Goal: Communication & Community: Answer question/provide support

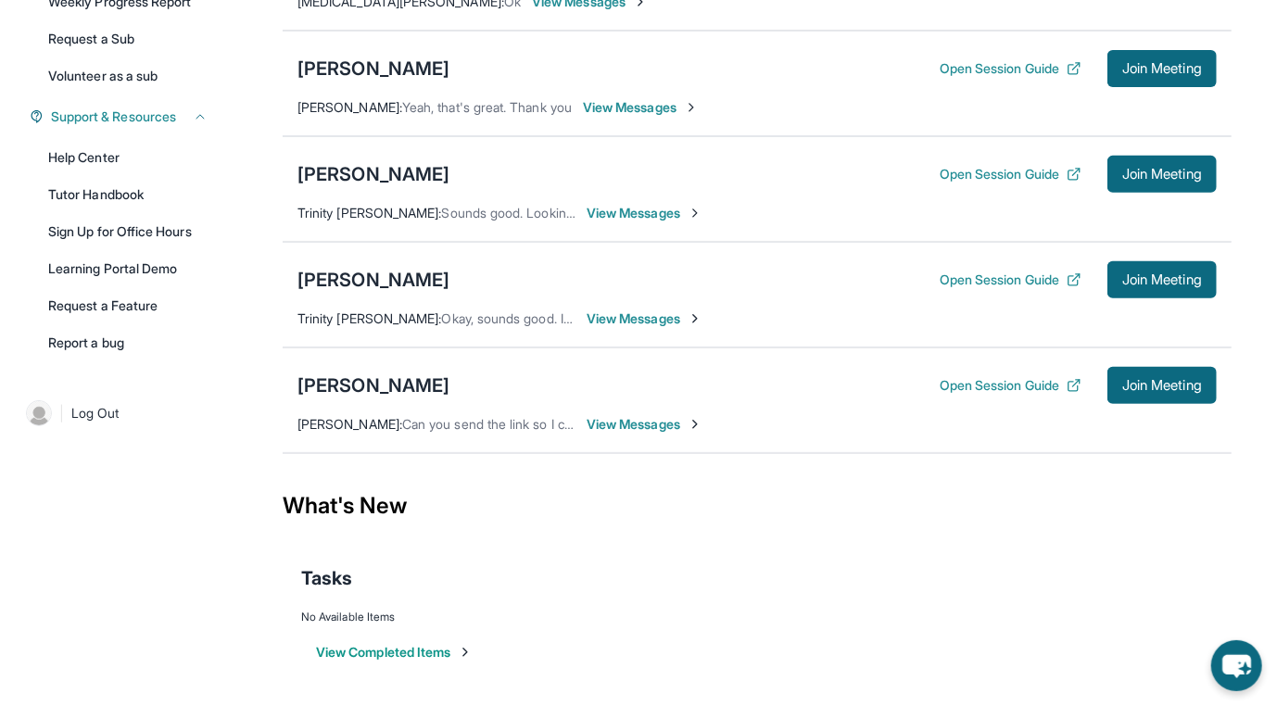
scroll to position [463, 0]
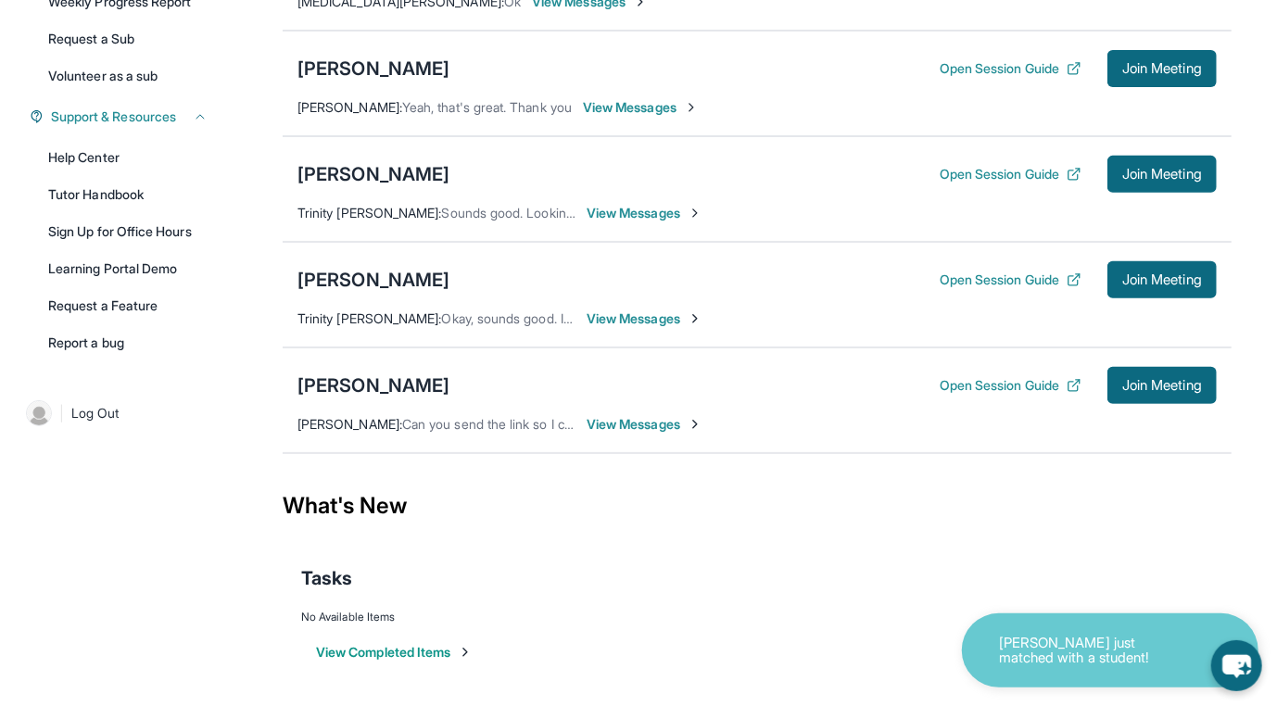
click at [720, 453] on div "[PERSON_NAME] Open Session Guide Join Meeting [PERSON_NAME] : Can you send the …" at bounding box center [757, 401] width 949 height 106
click at [702, 434] on span "View Messages" at bounding box center [645, 424] width 116 height 19
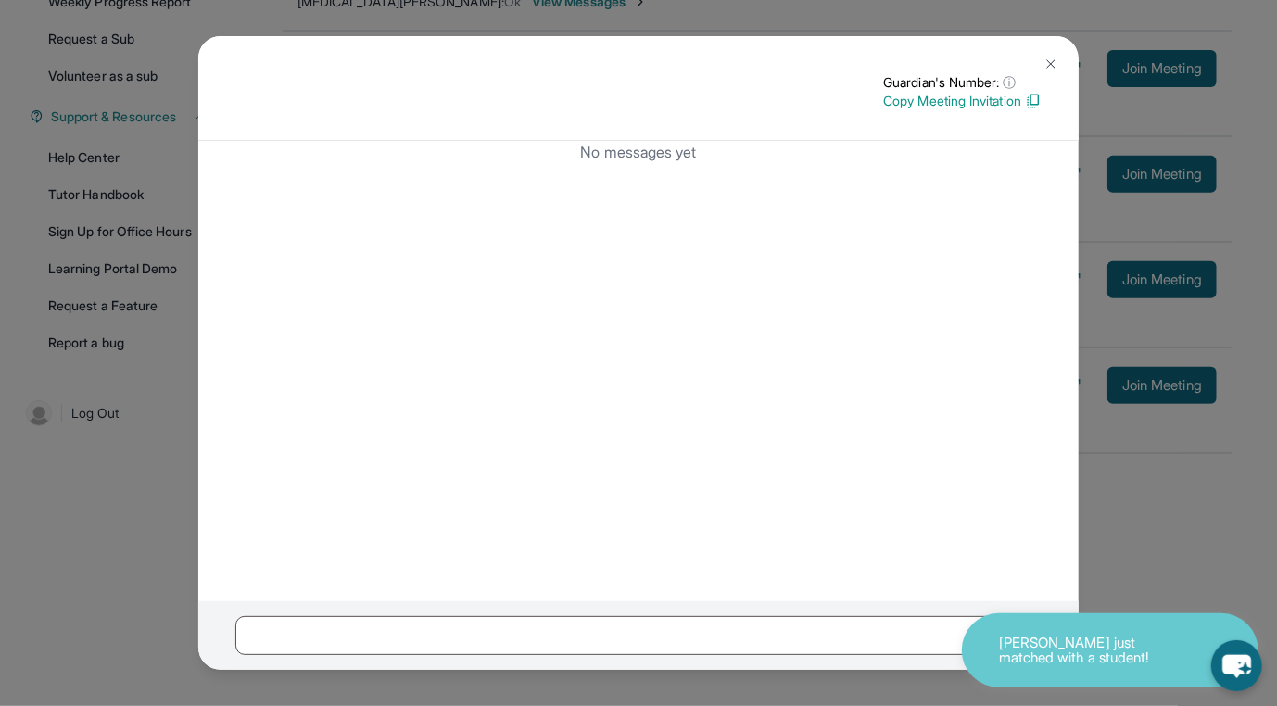
click at [922, 110] on p "Copy Meeting Invitation" at bounding box center [962, 101] width 158 height 19
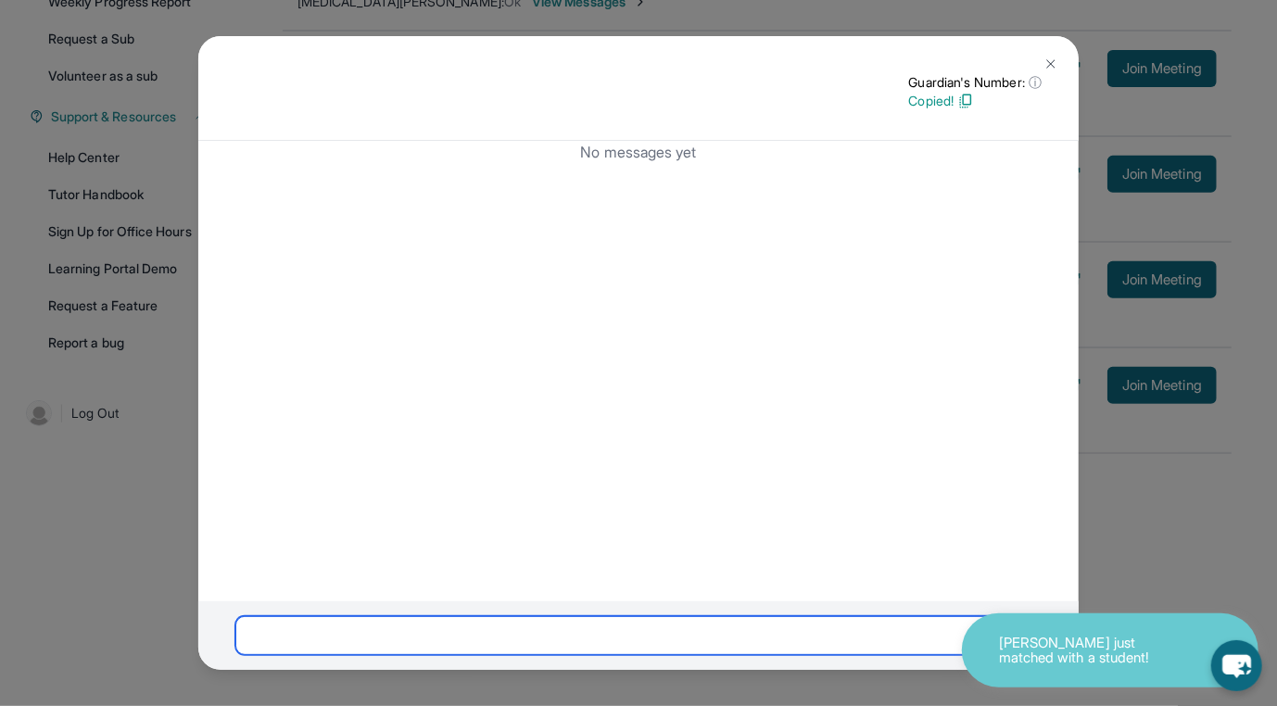
click at [573, 620] on input "text" at bounding box center [618, 635] width 766 height 39
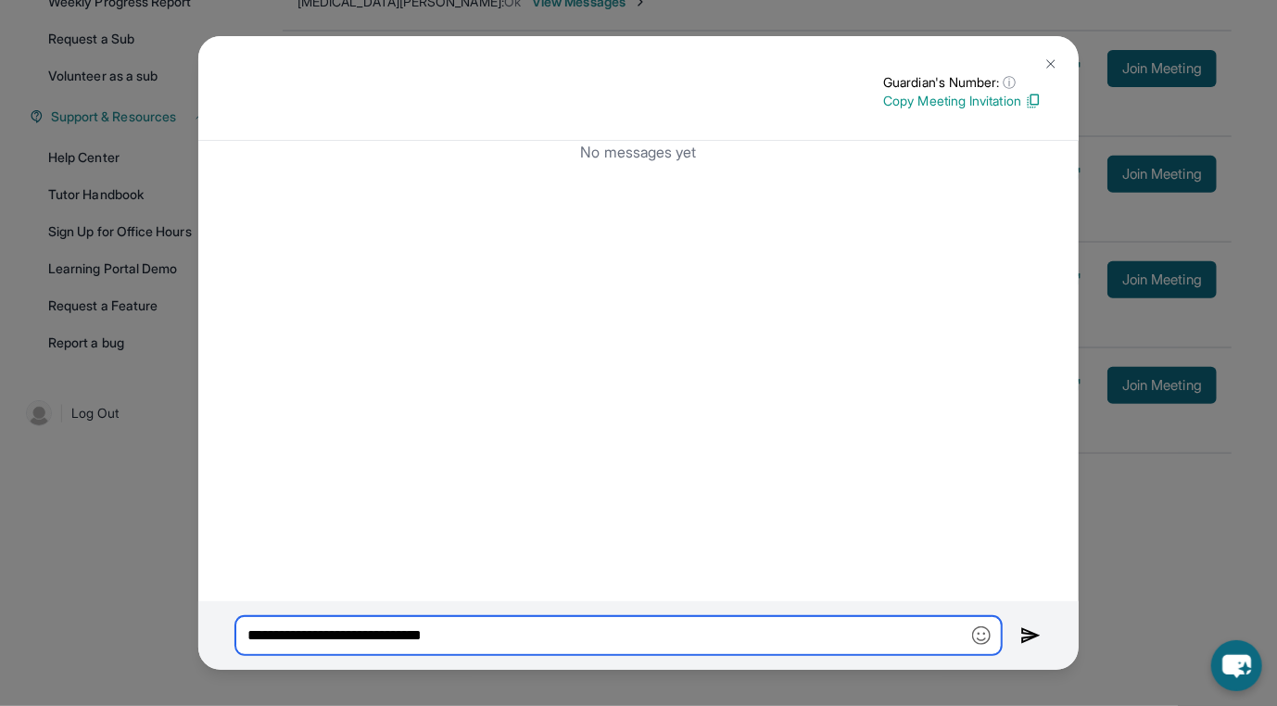
paste input "**********"
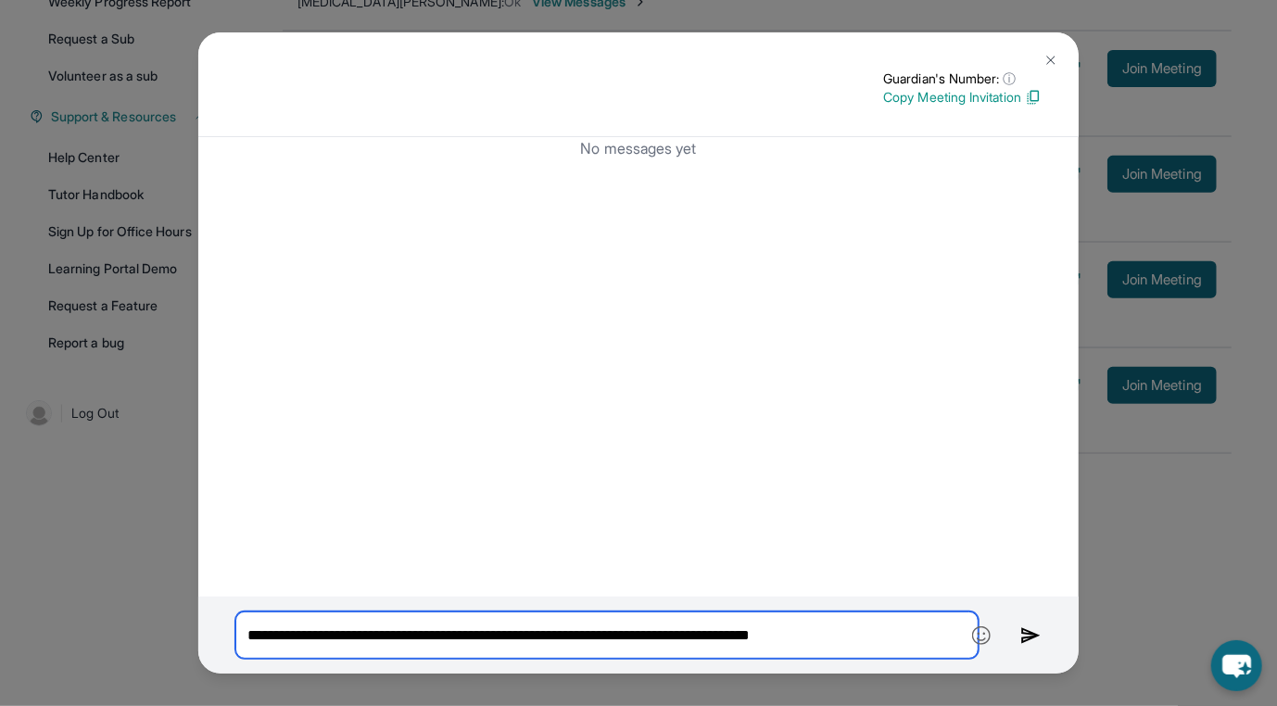
type input "**********"
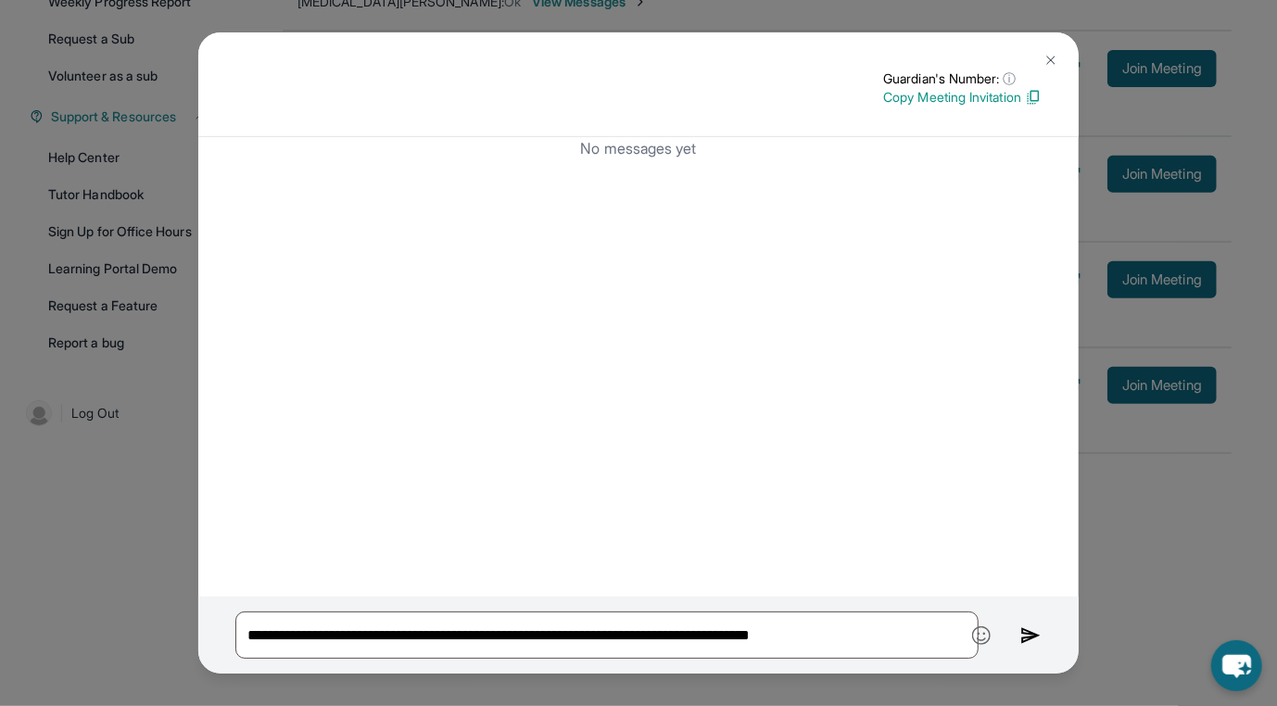
click at [1025, 104] on img at bounding box center [1033, 97] width 17 height 17
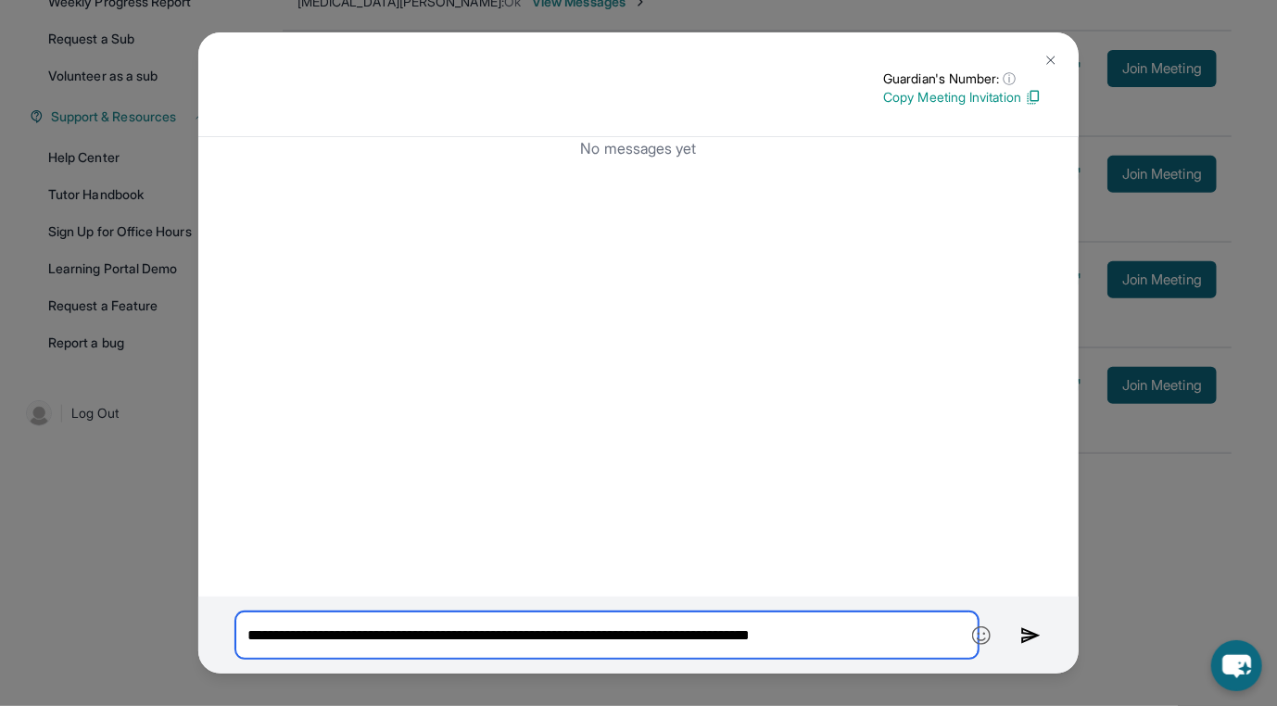
drag, startPoint x: 494, startPoint y: 636, endPoint x: 1072, endPoint y: 627, distance: 578.4
click at [1072, 627] on div "**********" at bounding box center [638, 635] width 880 height 77
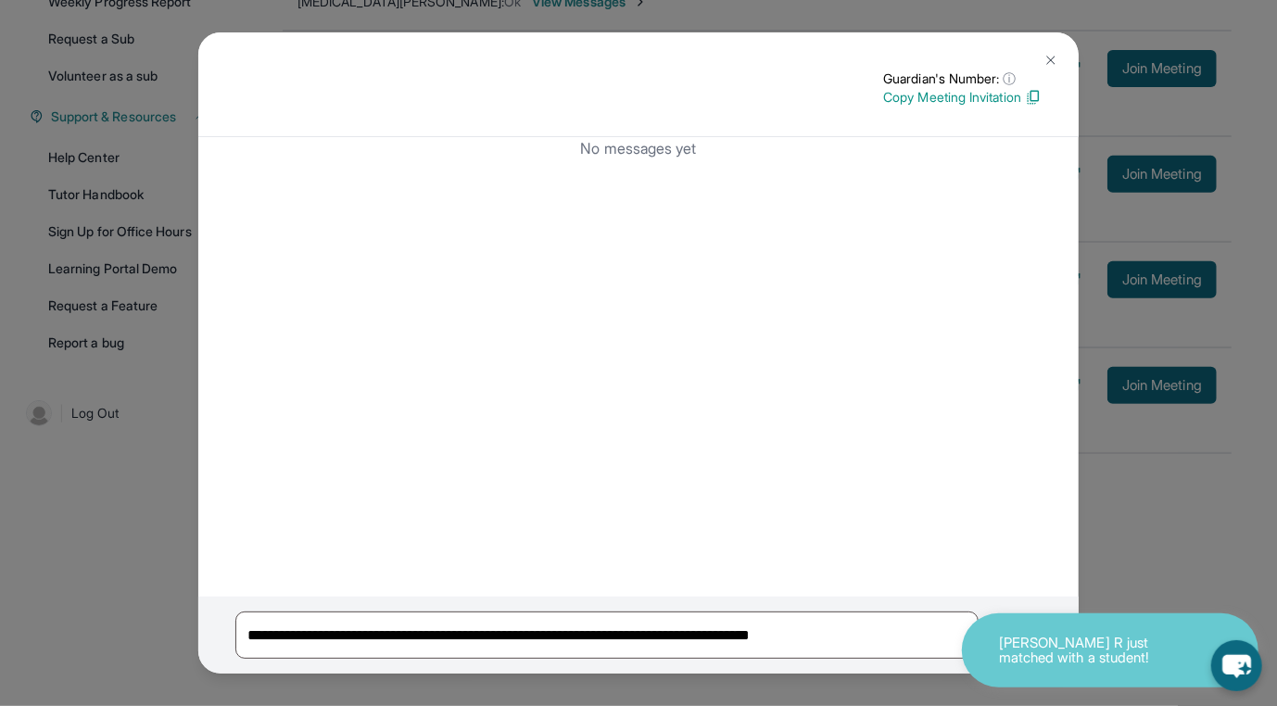
click at [1032, 67] on button at bounding box center [1050, 60] width 37 height 37
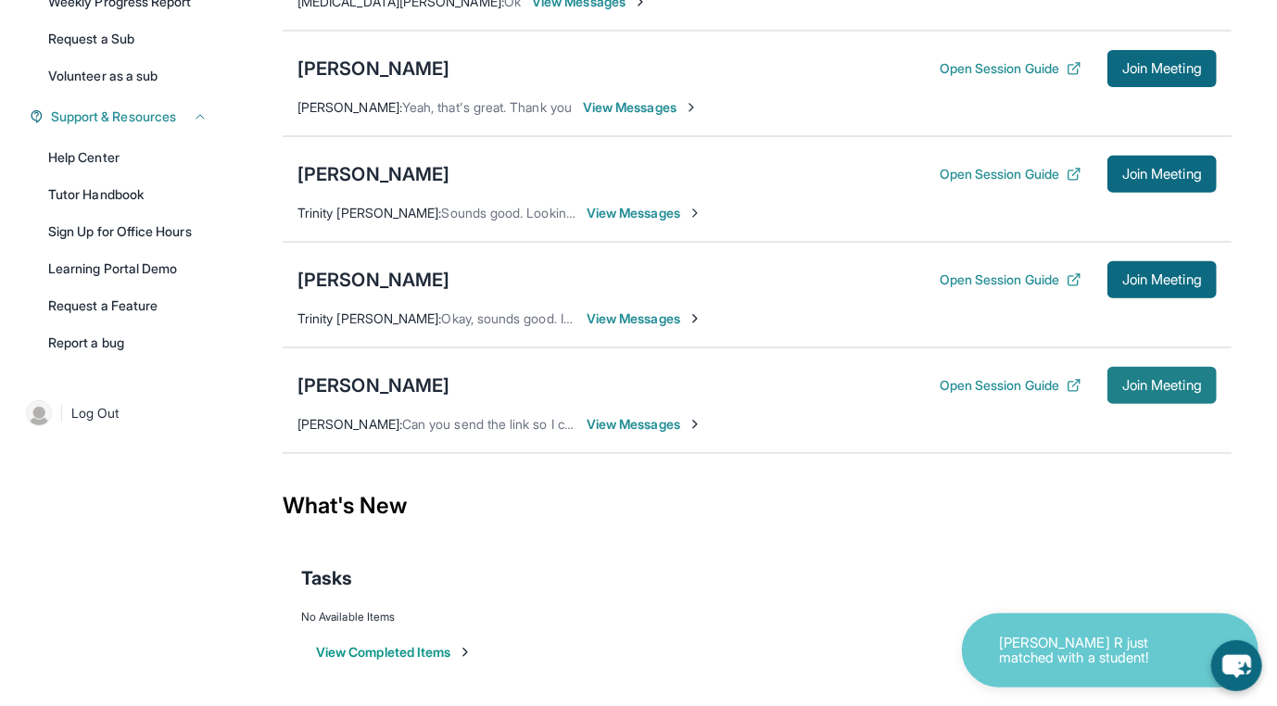
click at [1202, 391] on span "Join Meeting" at bounding box center [1162, 385] width 80 height 11
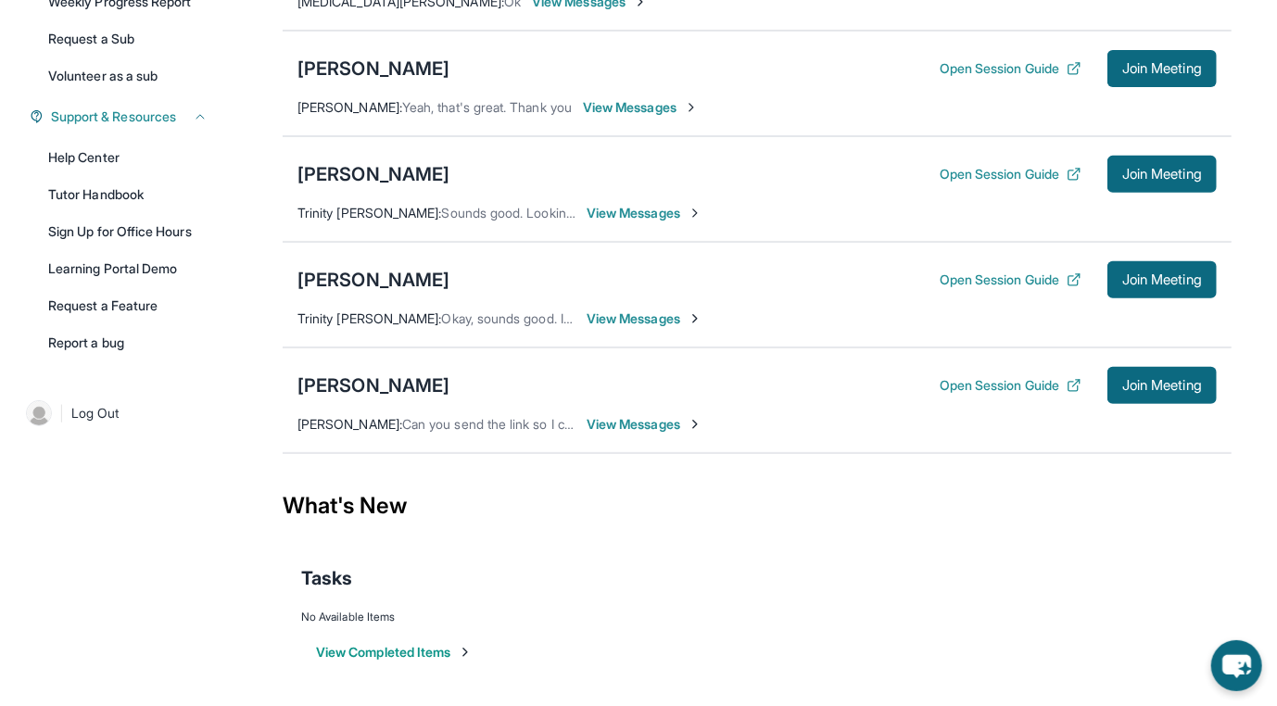
click at [708, 453] on div "[PERSON_NAME] Open Session Guide Join Meeting [PERSON_NAME] : Can you send the …" at bounding box center [757, 401] width 949 height 106
click at [702, 434] on span "View Messages" at bounding box center [645, 424] width 116 height 19
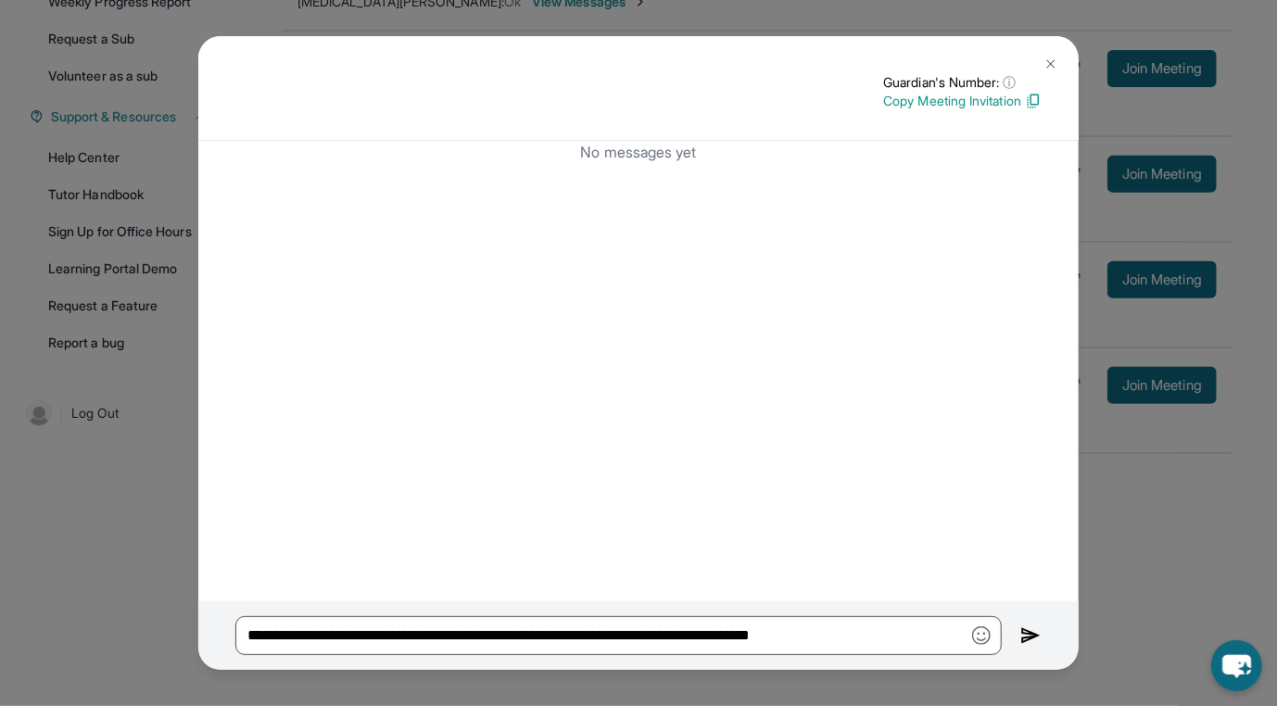
click at [905, 105] on p "Copy Meeting Invitation" at bounding box center [962, 101] width 158 height 19
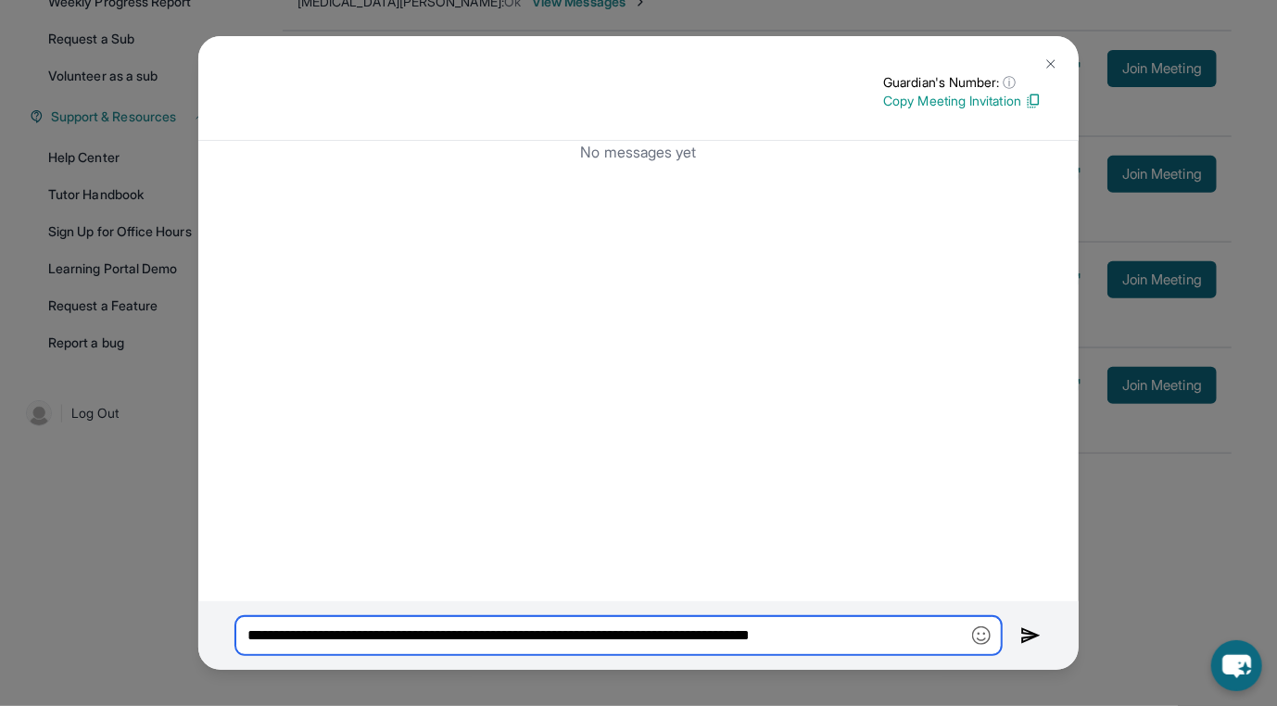
scroll to position [0, 67]
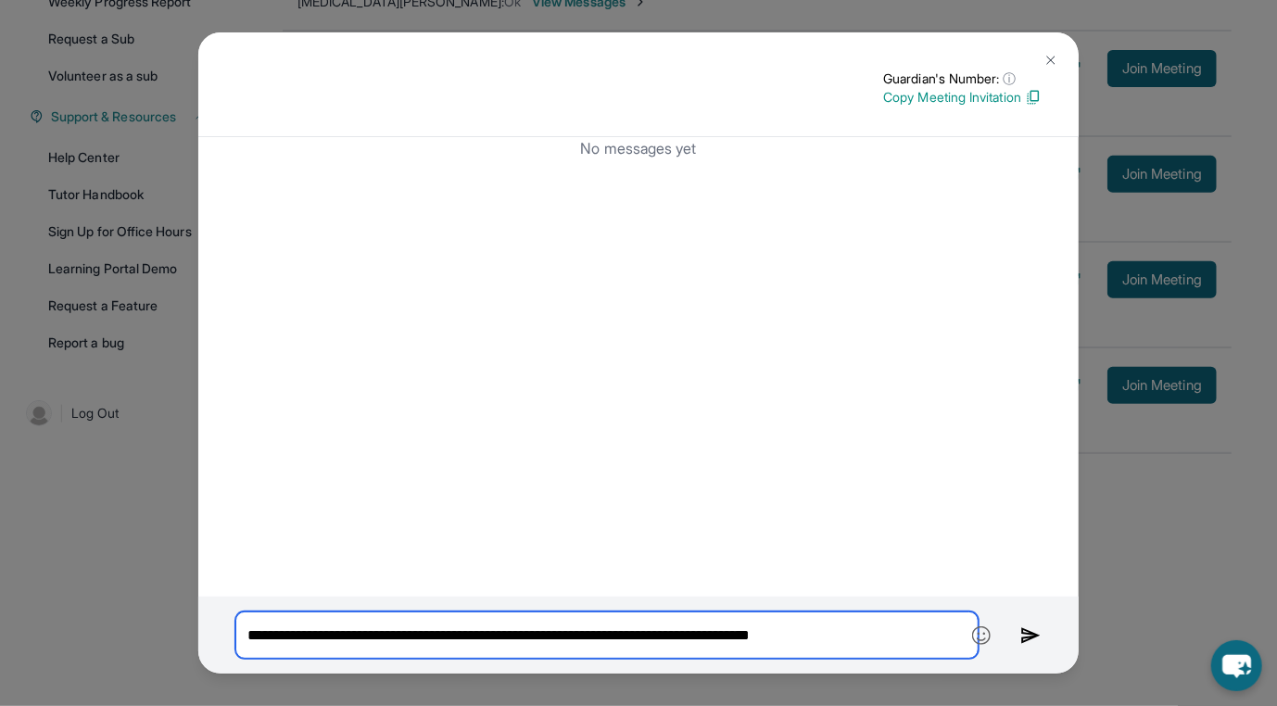
drag, startPoint x: 493, startPoint y: 642, endPoint x: 1121, endPoint y: 626, distance: 628.6
click at [1121, 626] on div "**********" at bounding box center [638, 353] width 1277 height 706
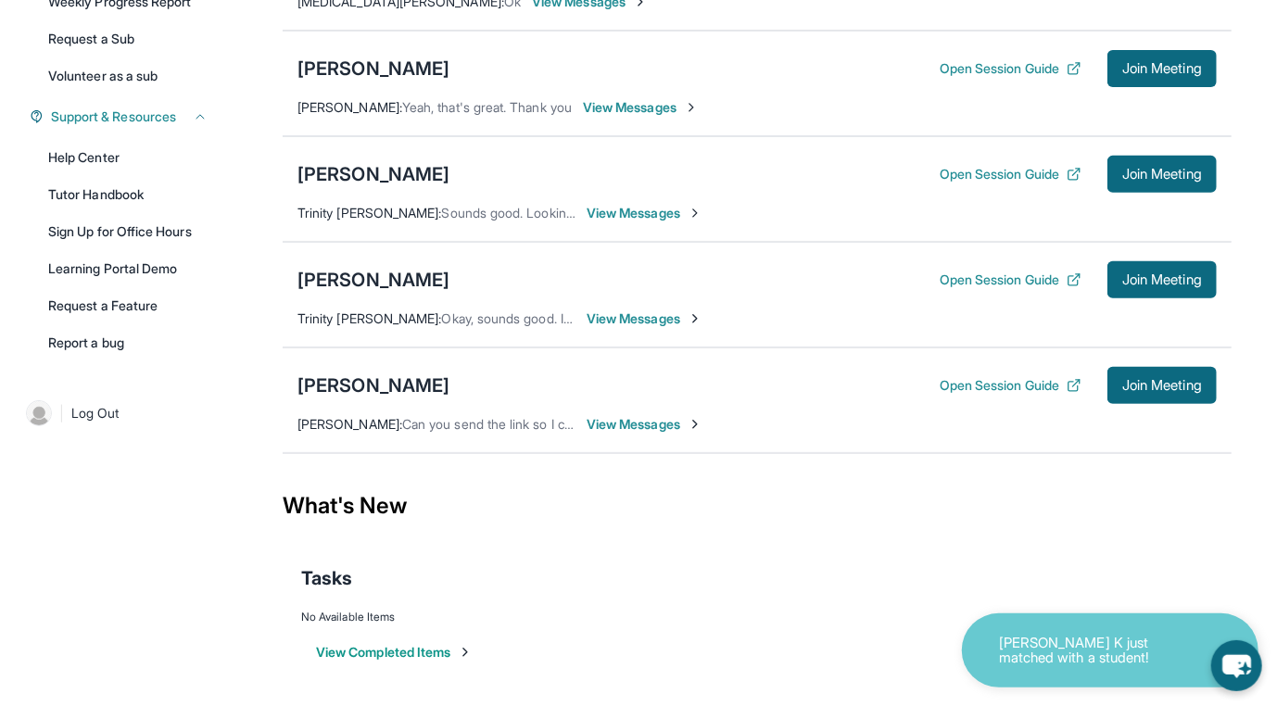
click at [702, 434] on span "View Messages" at bounding box center [645, 424] width 116 height 19
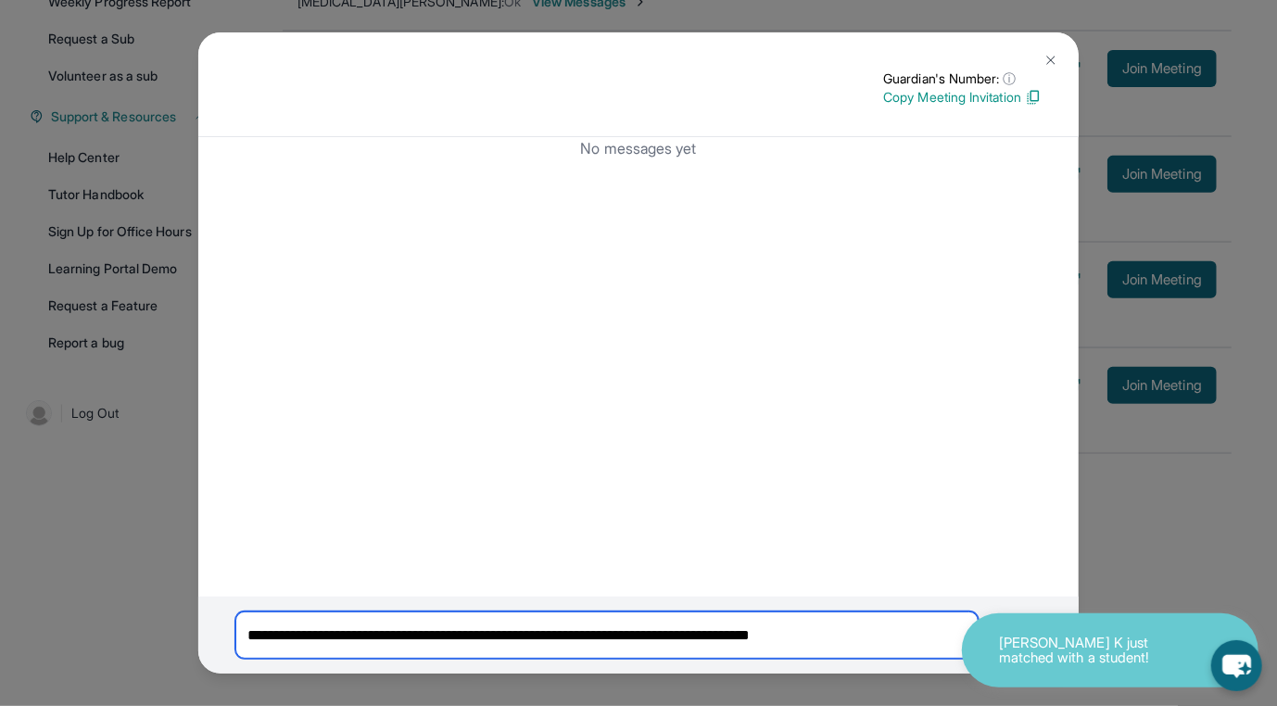
drag, startPoint x: 499, startPoint y: 629, endPoint x: 1143, endPoint y: 596, distance: 645.0
click at [1143, 596] on div "**********" at bounding box center [638, 353] width 1277 height 706
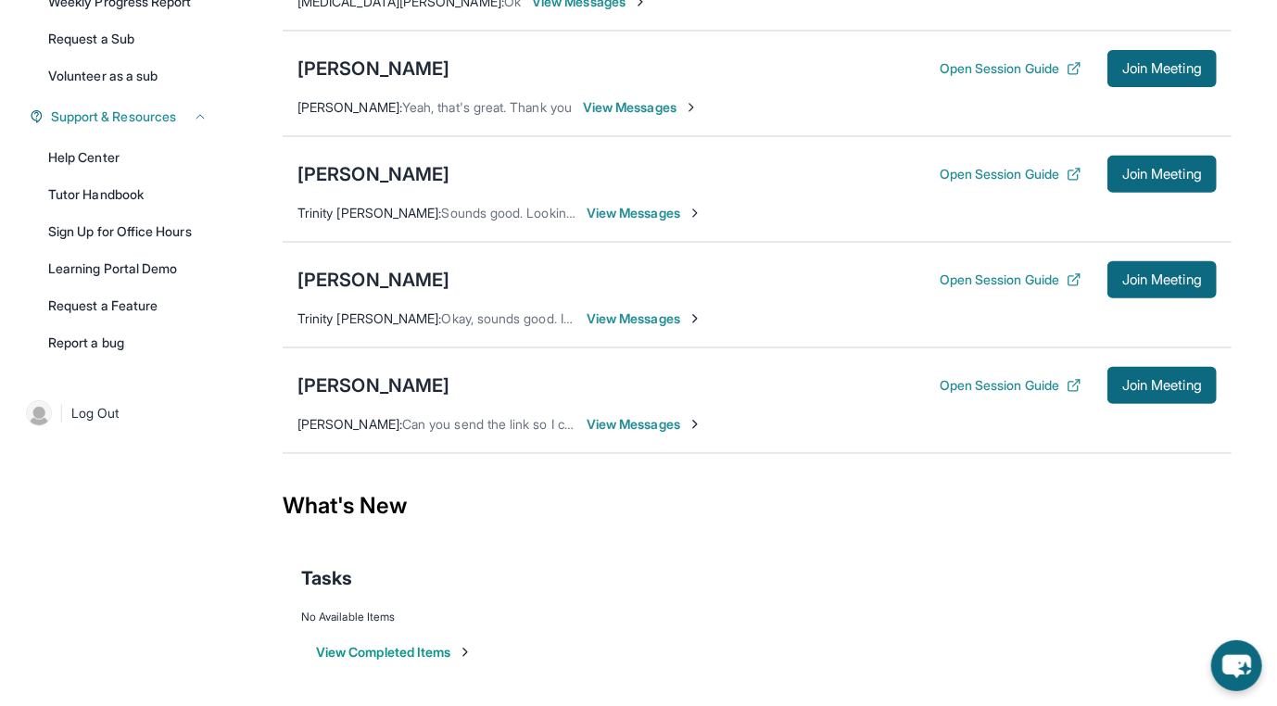
click at [702, 434] on span "View Messages" at bounding box center [645, 424] width 116 height 19
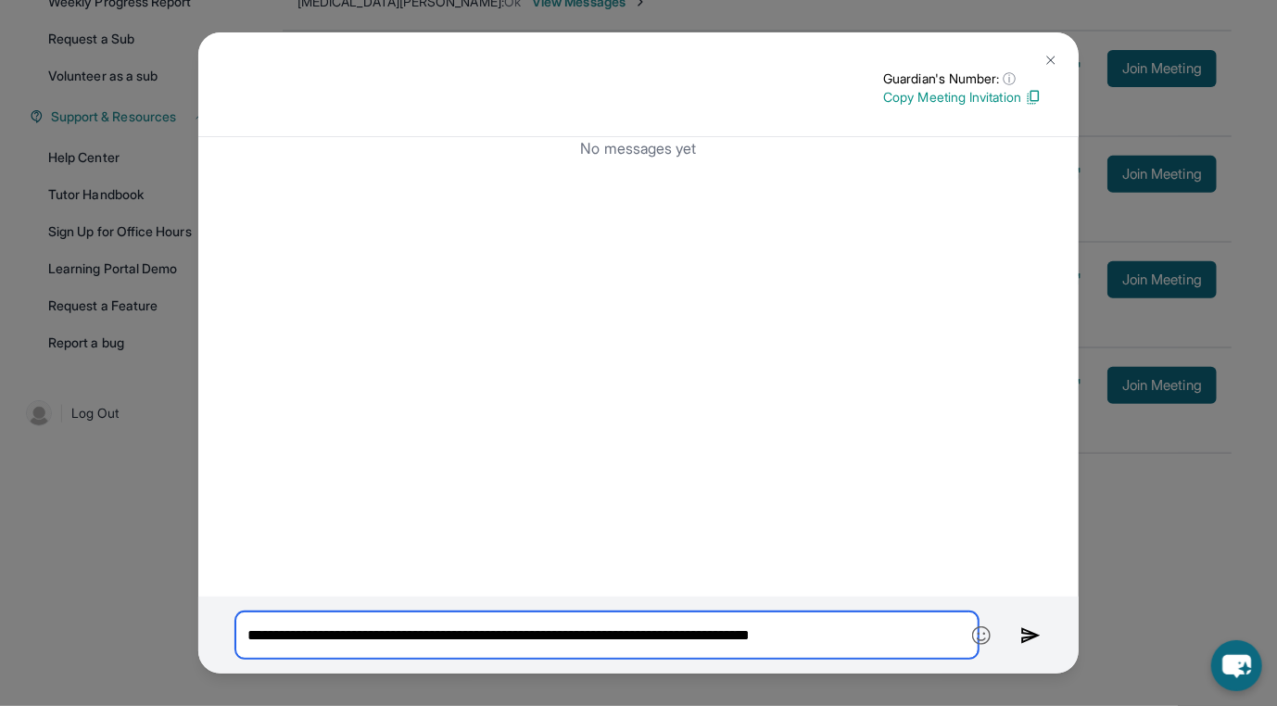
drag, startPoint x: 503, startPoint y: 638, endPoint x: 1289, endPoint y: 600, distance: 786.8
click at [1277, 600] on html "Open sidebar Welcome, Trinity 👋 Update Information Title: Tutor/Mentor Capacity…" at bounding box center [638, 179] width 1277 height 1055
paste input "**********"
type input "**********"
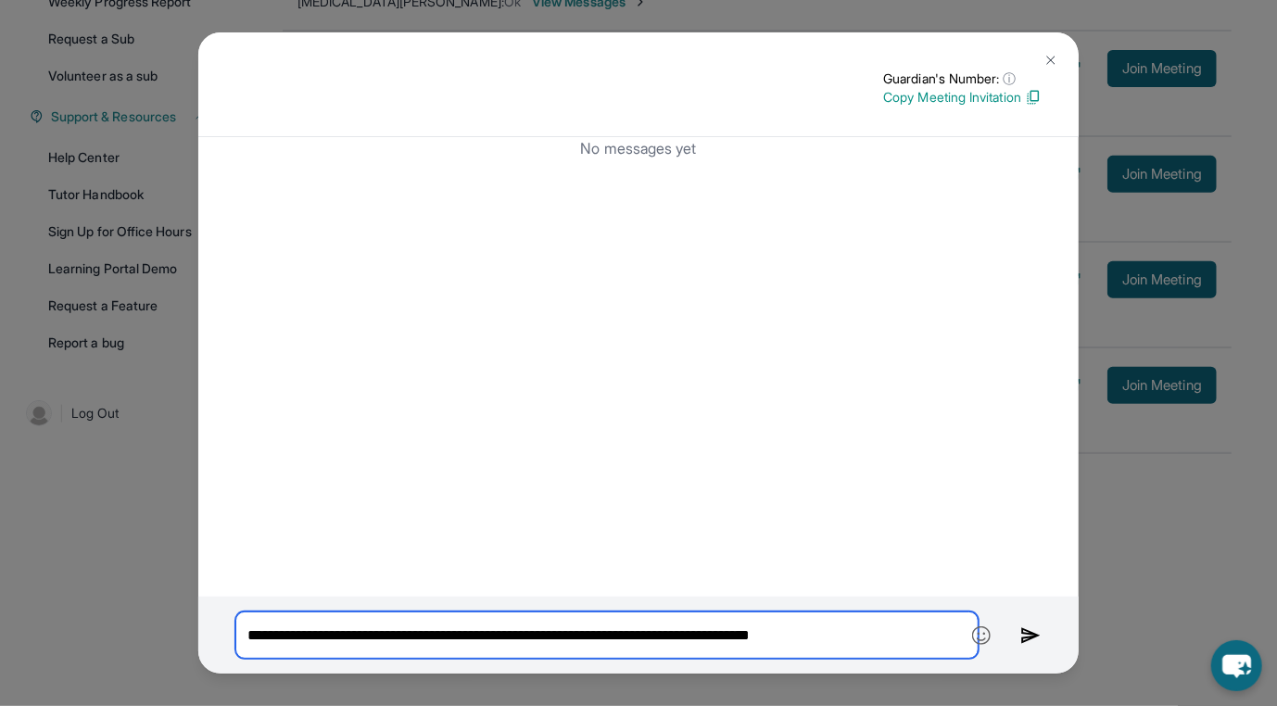
scroll to position [0, 67]
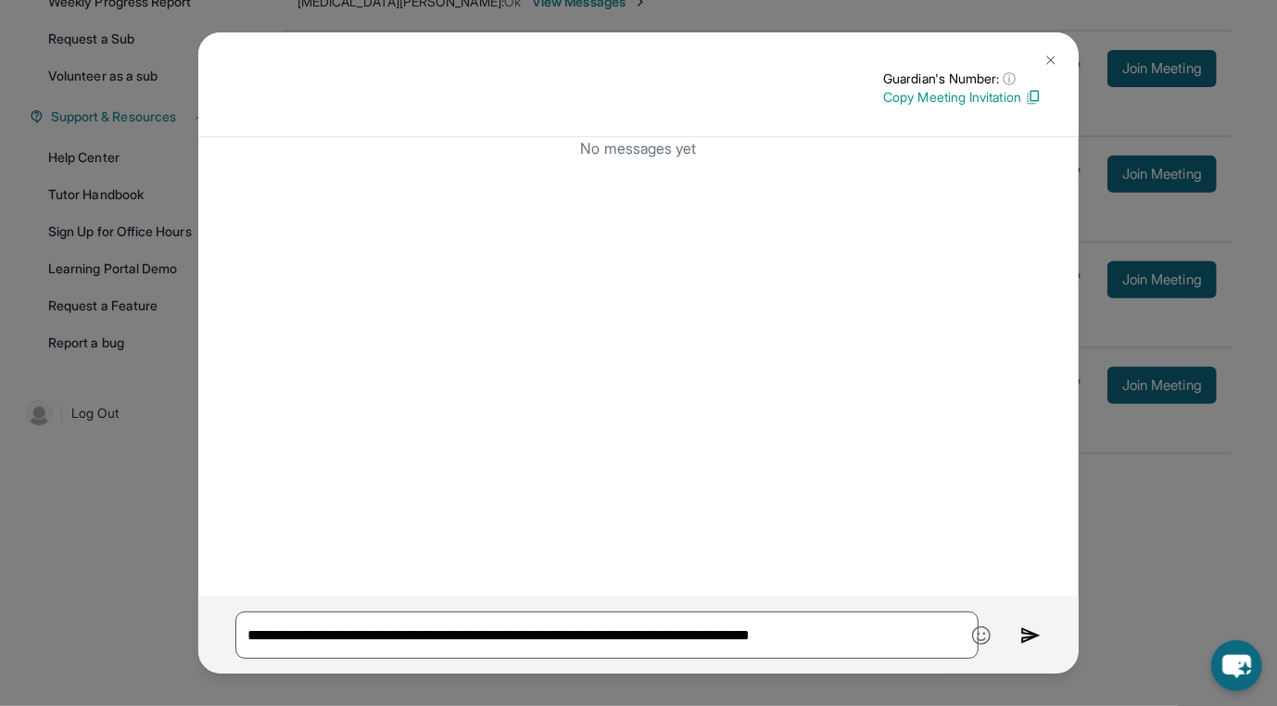
click at [1020, 636] on img at bounding box center [1030, 636] width 21 height 22
click at [1020, 632] on img at bounding box center [1030, 636] width 21 height 22
click at [1041, 51] on button at bounding box center [1050, 60] width 37 height 37
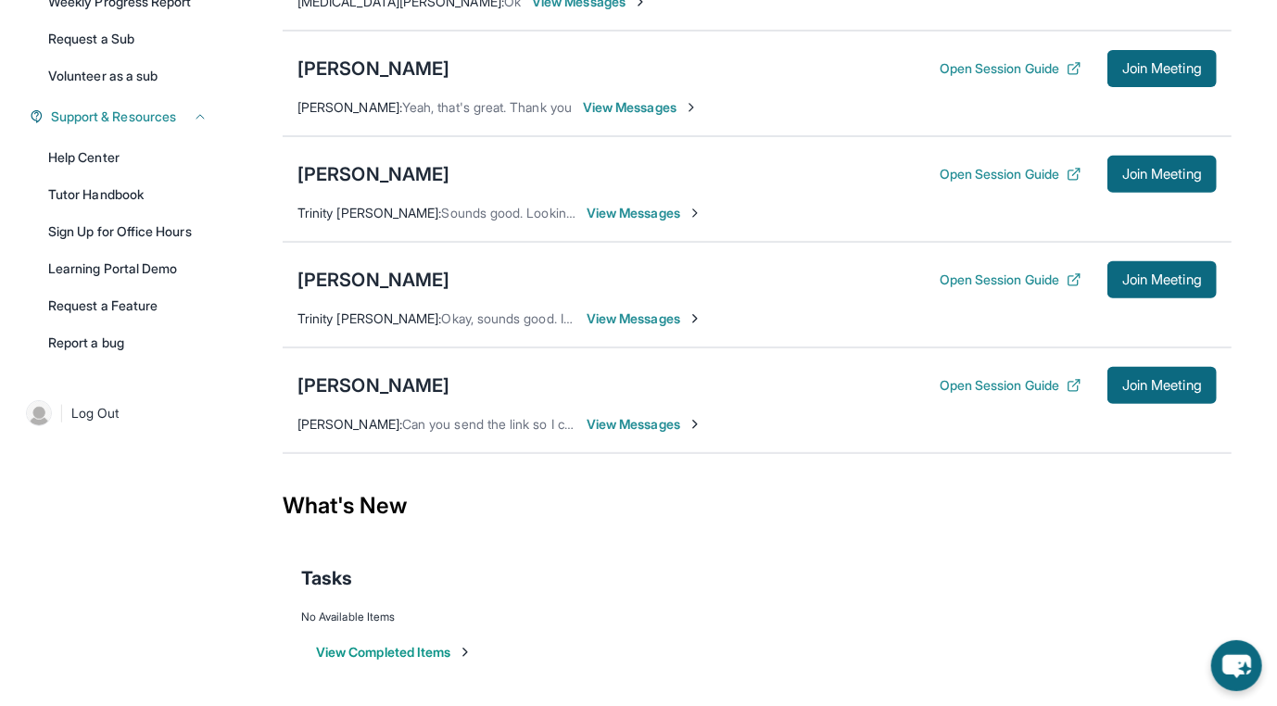
scroll to position [328, 0]
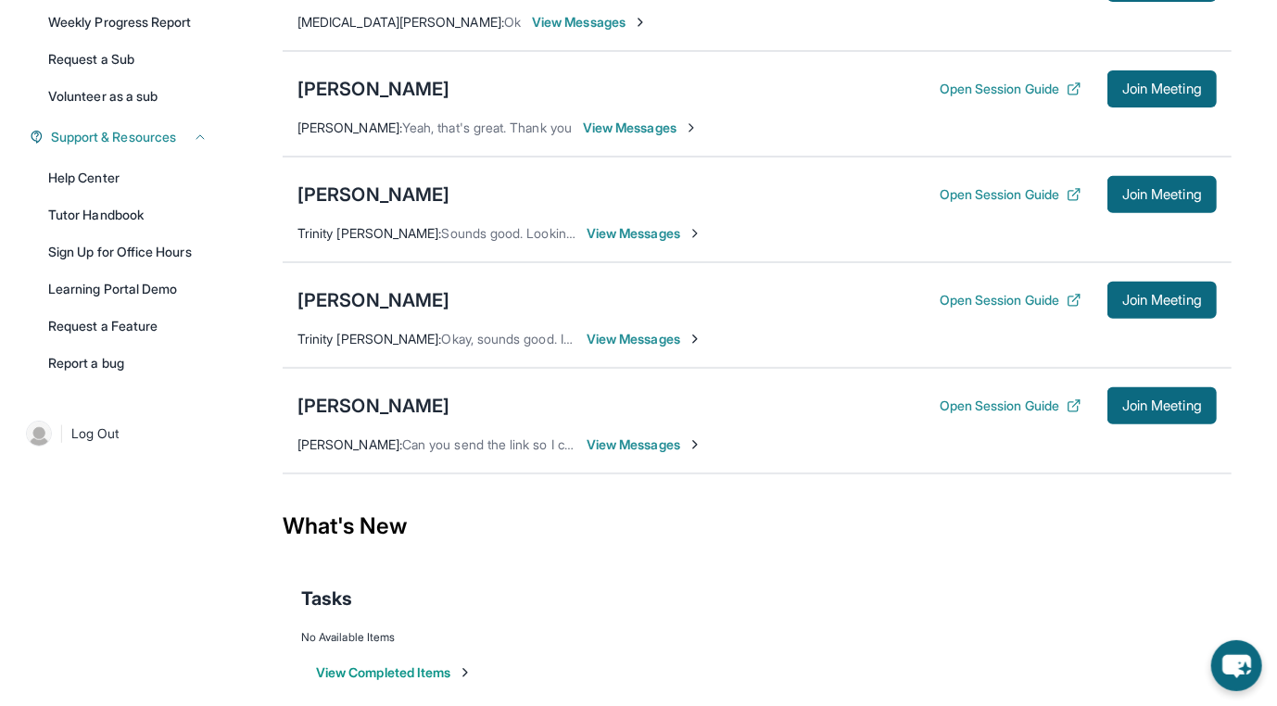
click at [666, 157] on div "Koa [PERSON_NAME] Open Session Guide Join Meeting [PERSON_NAME] : Yeah, that's …" at bounding box center [757, 104] width 949 height 106
click at [674, 137] on span "View Messages" at bounding box center [641, 128] width 116 height 19
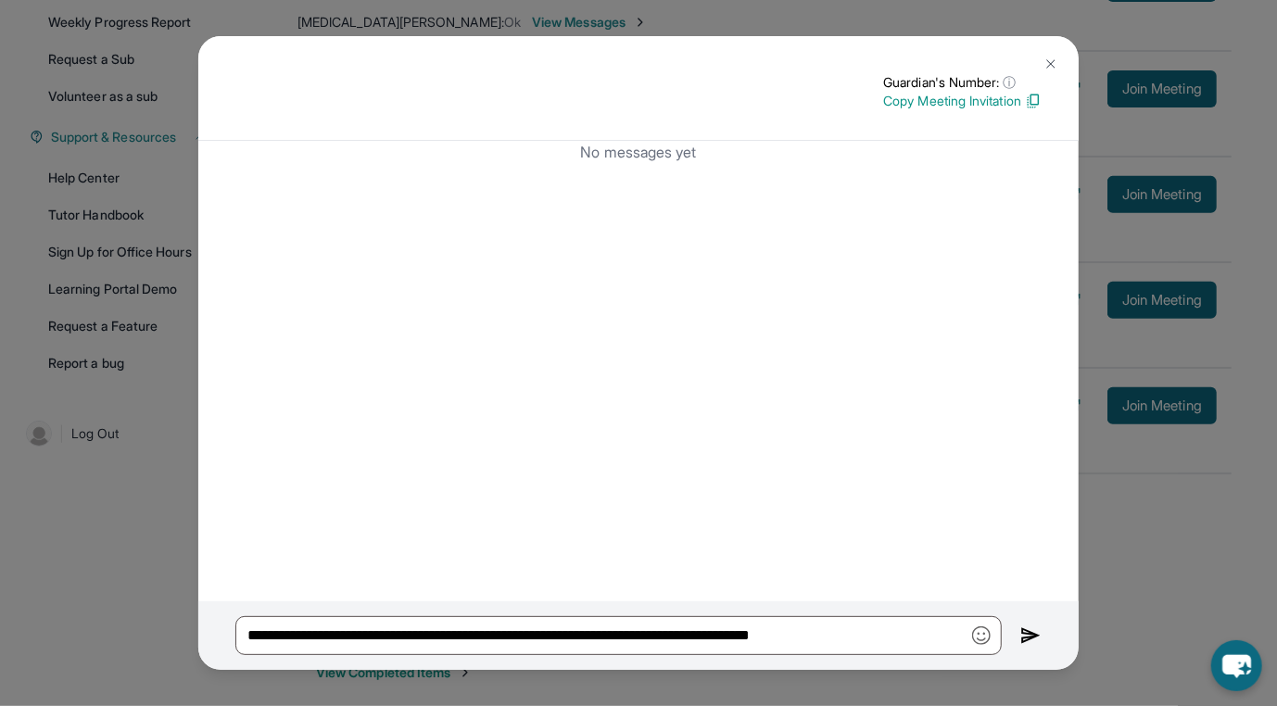
click at [883, 102] on p "Copy Meeting Invitation" at bounding box center [962, 101] width 158 height 19
click at [1053, 53] on button at bounding box center [1050, 63] width 37 height 37
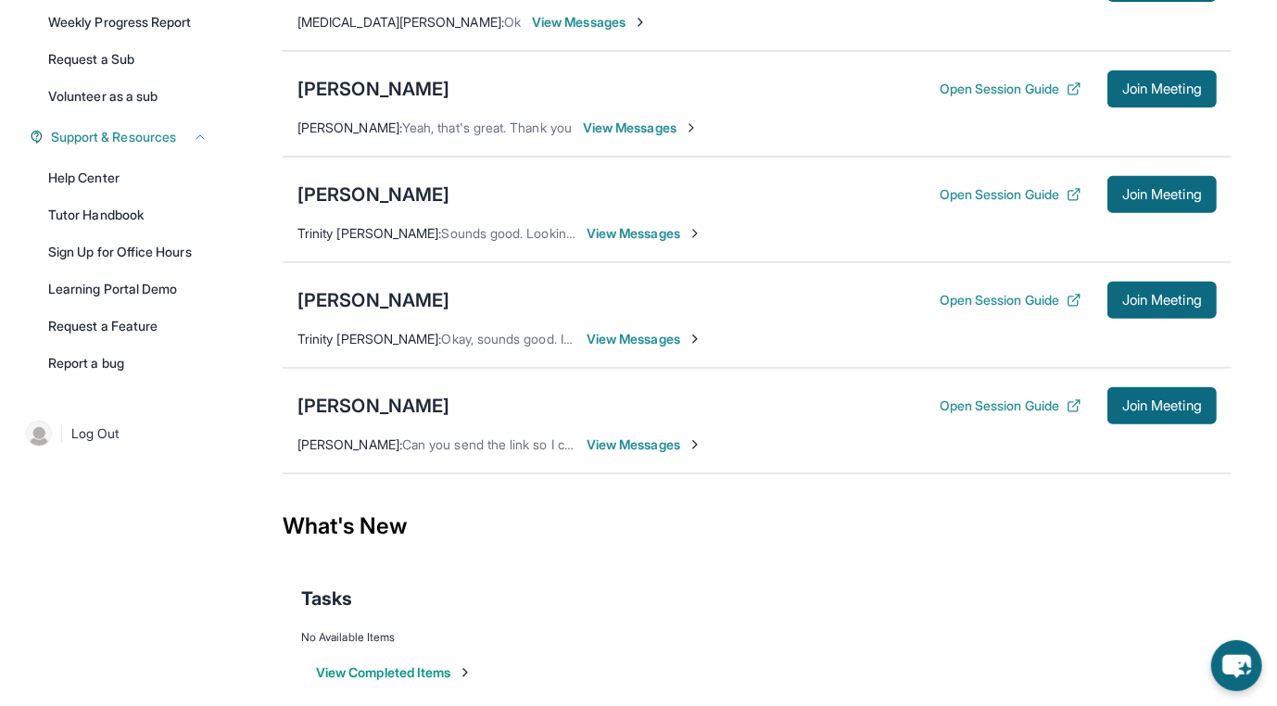
click at [639, 474] on div "[PERSON_NAME] Open Session Guide Join Meeting [PERSON_NAME] : Can you send the …" at bounding box center [757, 421] width 949 height 106
click at [642, 454] on span "View Messages" at bounding box center [645, 445] width 116 height 19
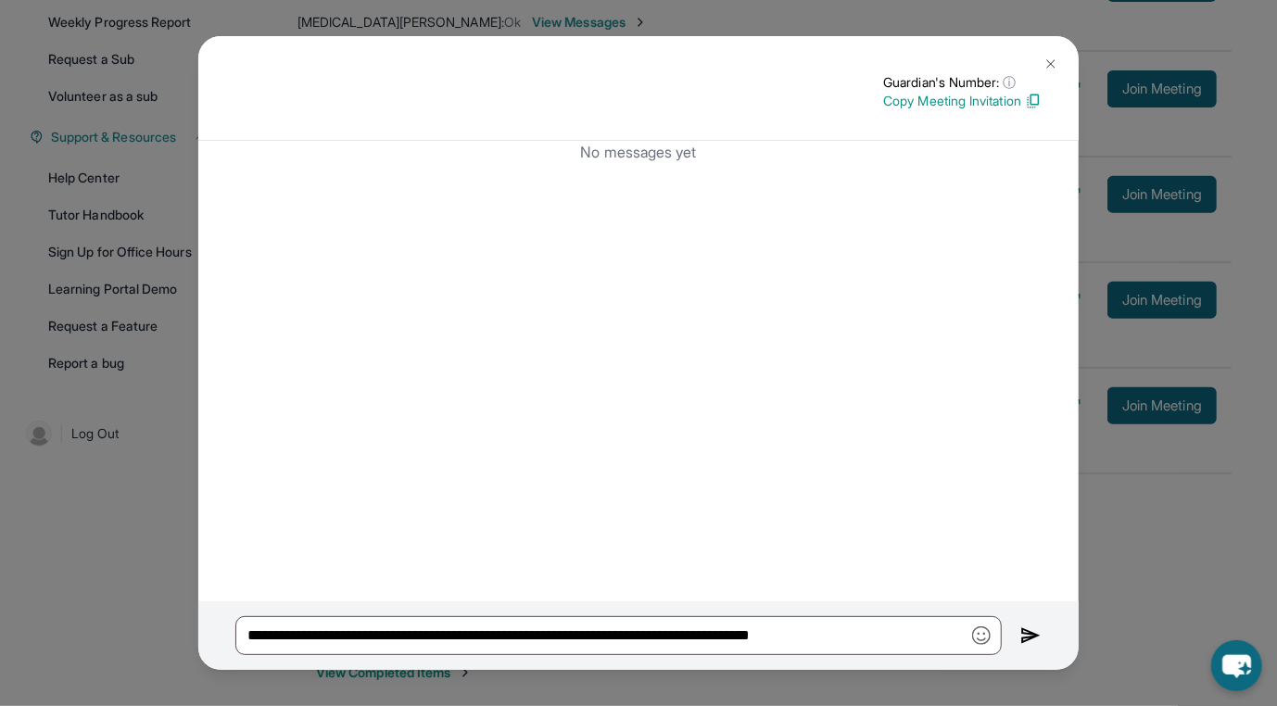
click at [1020, 631] on img at bounding box center [1030, 636] width 21 height 22
click at [1060, 54] on button at bounding box center [1050, 63] width 37 height 37
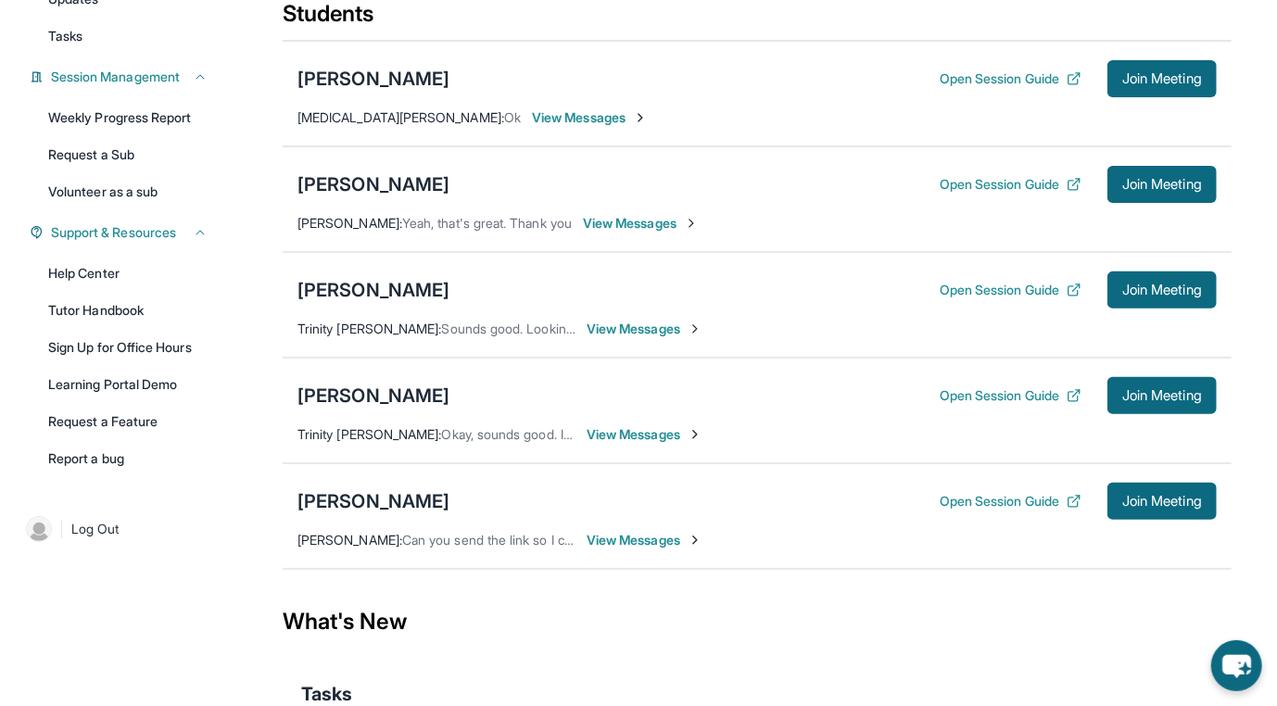
scroll to position [0, 0]
